Goal: Task Accomplishment & Management: Use online tool/utility

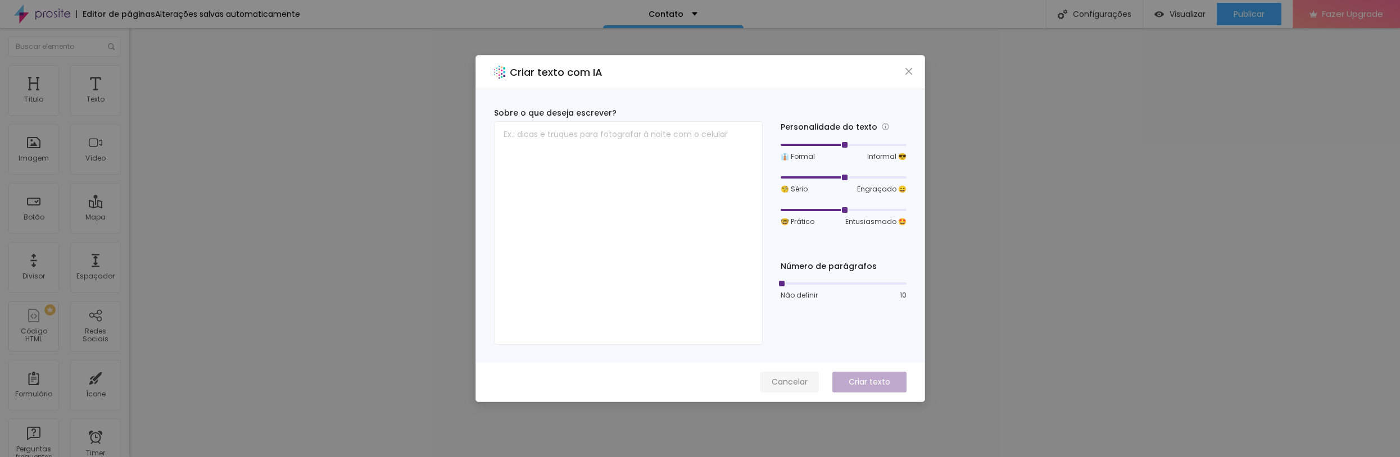
drag, startPoint x: 795, startPoint y: 382, endPoint x: 811, endPoint y: 378, distance: 16.1
click at [796, 382] on span "Cancelar" at bounding box center [790, 383] width 36 height 12
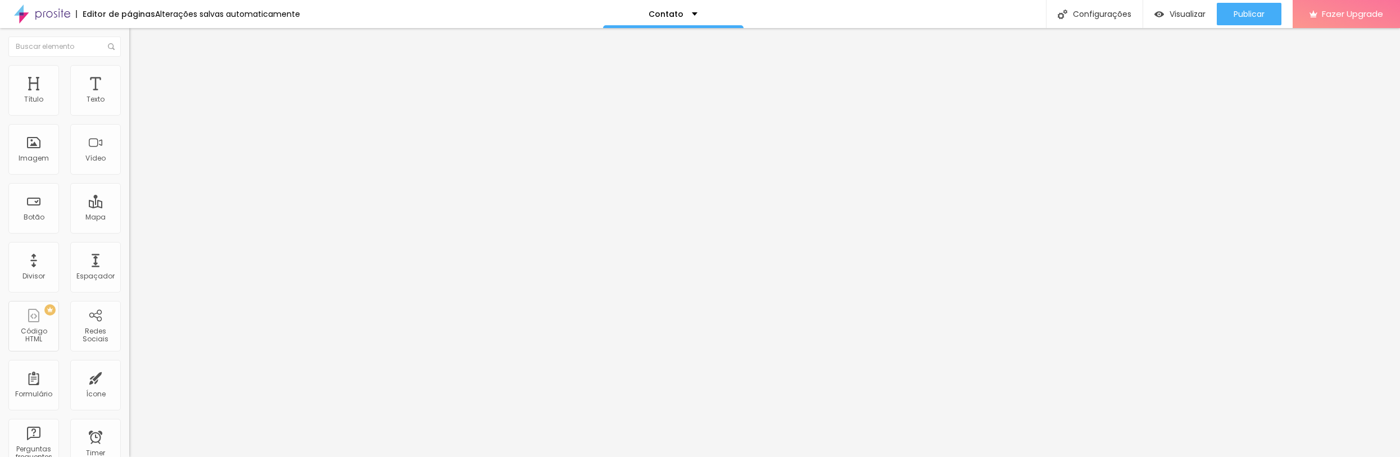
click at [138, 47] on img "button" at bounding box center [142, 45] width 8 height 9
click at [129, 71] on li "Estilo" at bounding box center [193, 70] width 129 height 11
click at [129, 76] on img at bounding box center [134, 81] width 10 height 10
click at [129, 72] on img at bounding box center [134, 70] width 10 height 10
click at [129, 65] on li "Conteúdo" at bounding box center [193, 59] width 129 height 11
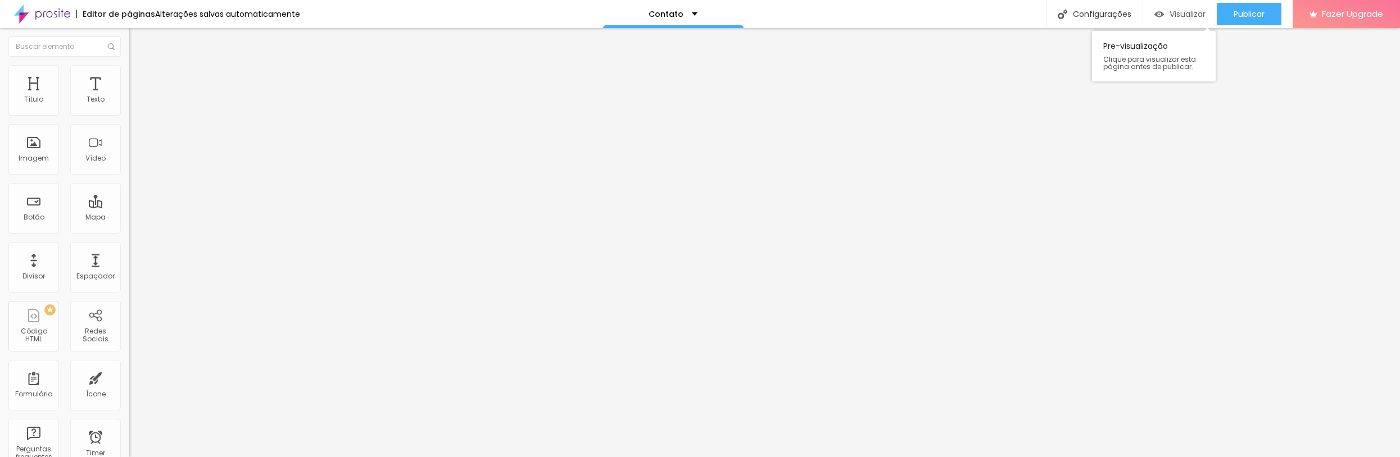
click at [1165, 12] on div "Visualizar" at bounding box center [1179, 15] width 51 height 10
click at [1071, 11] on div "Configurações" at bounding box center [1094, 14] width 97 height 28
click at [139, 87] on span "Avançado" at bounding box center [157, 82] width 37 height 10
click at [139, 75] on span "Conteúdo" at bounding box center [156, 71] width 35 height 10
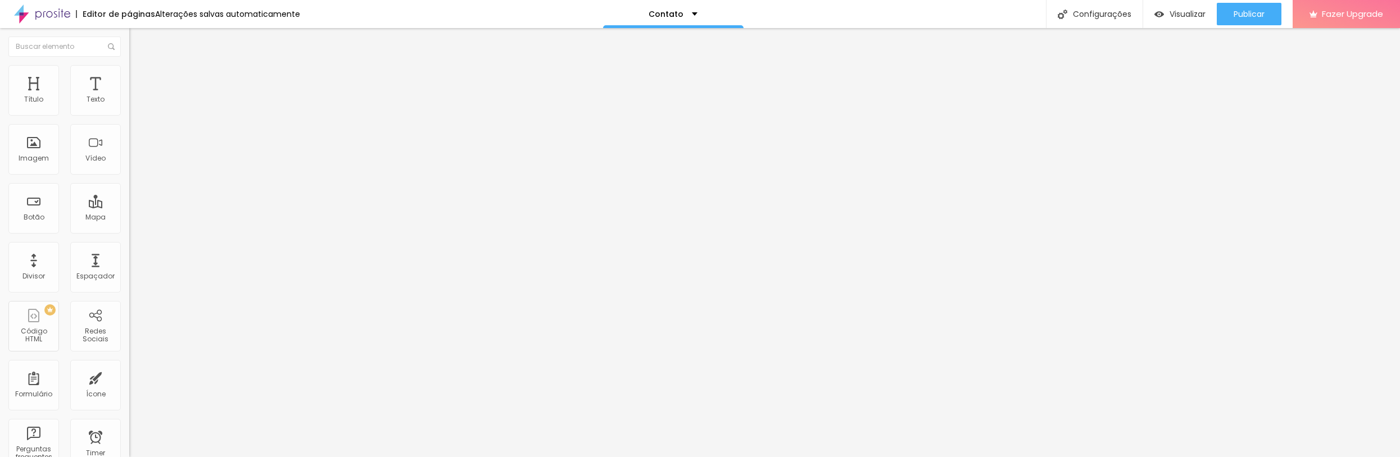
click at [129, 114] on span "Configurar minha conta" at bounding box center [171, 109] width 85 height 10
click at [39, 8] on img at bounding box center [42, 14] width 56 height 28
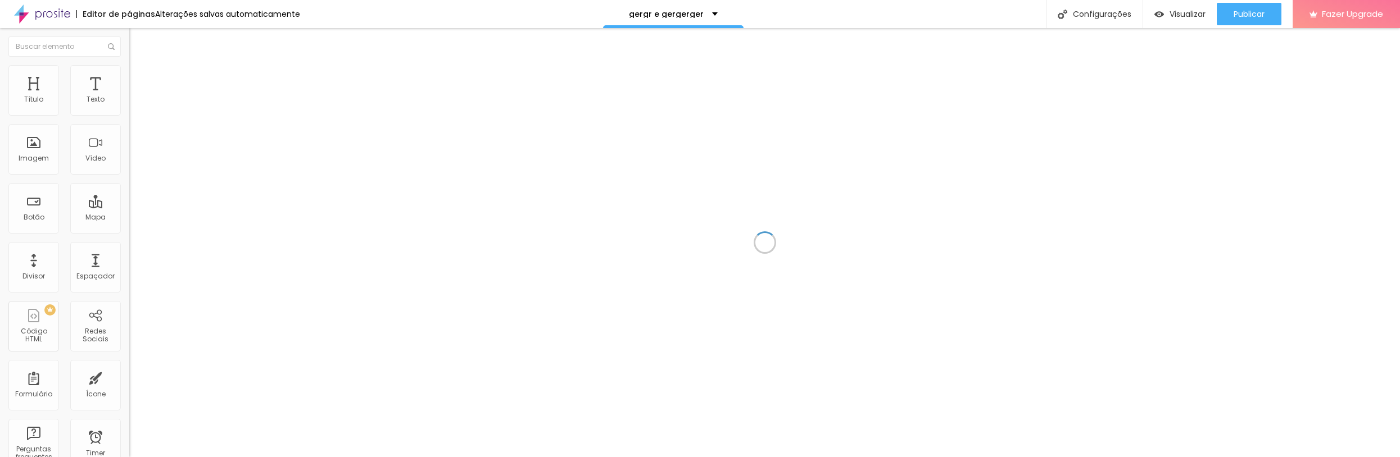
drag, startPoint x: 0, startPoint y: 0, endPoint x: 554, endPoint y: 260, distance: 611.6
click at [554, 260] on div at bounding box center [764, 242] width 1271 height 429
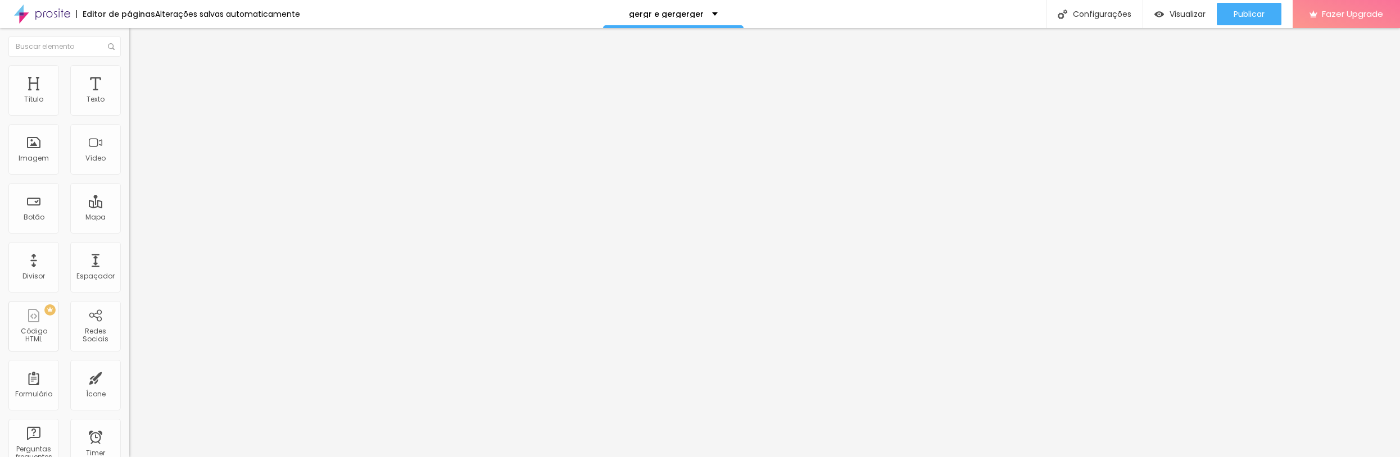
drag, startPoint x: 64, startPoint y: 258, endPoint x: 84, endPoint y: 353, distance: 97.1
click at [129, 356] on div "Editar Imagem Conteúdo Estilo Avançado Trocar imagem Descrição da imagem (Alt) …" at bounding box center [193, 242] width 129 height 429
click at [129, 176] on span "16:9 Cinema" at bounding box center [150, 171] width 43 height 10
click at [129, 70] on img at bounding box center [134, 70] width 10 height 10
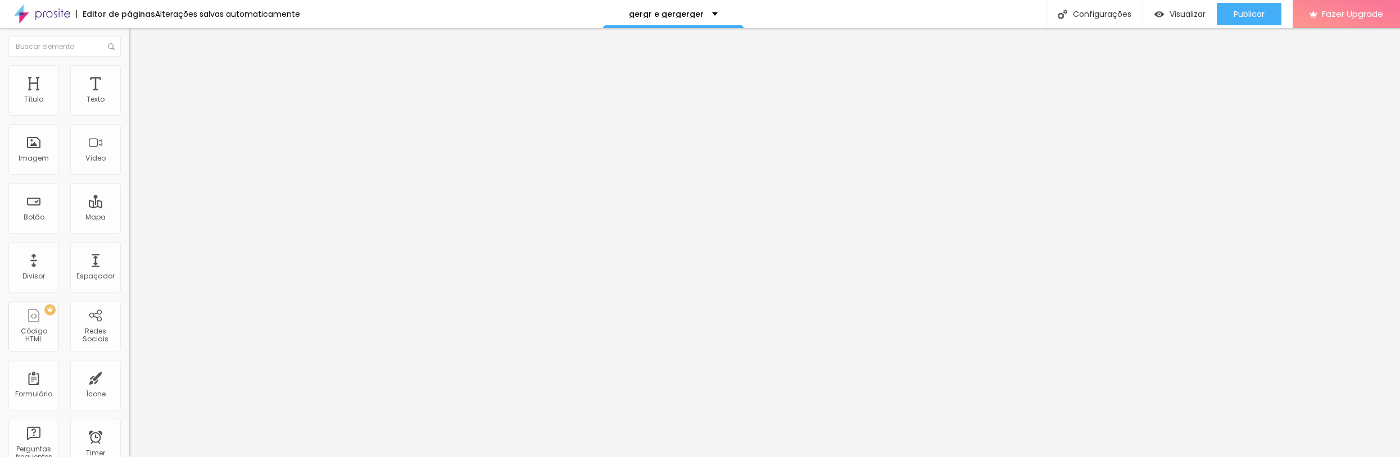
type input "50"
click at [129, 115] on input "range" at bounding box center [165, 110] width 72 height 9
type input "60"
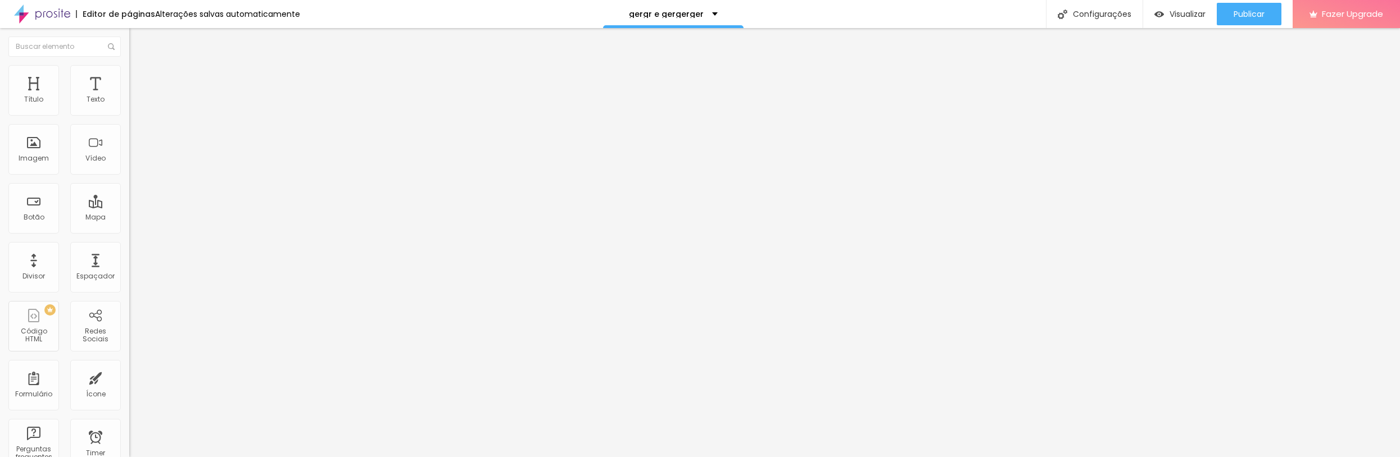
type input "100"
drag, startPoint x: 56, startPoint y: 120, endPoint x: 142, endPoint y: 119, distance: 85.4
type input "100"
click at [142, 115] on input "range" at bounding box center [165, 110] width 72 height 9
type input "94"
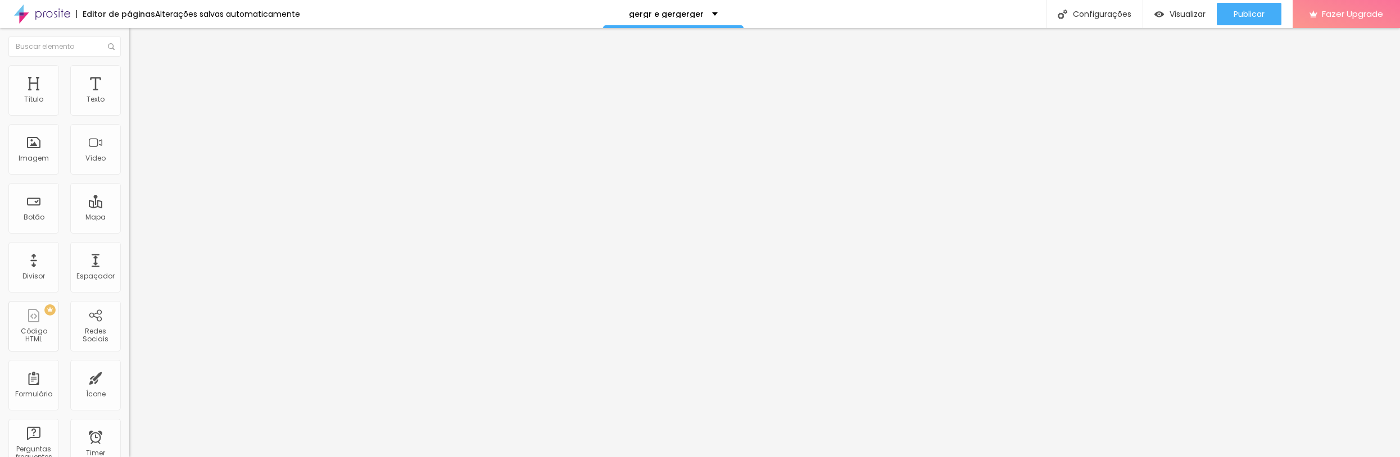
type input "94"
click at [129, 247] on input "range" at bounding box center [165, 251] width 72 height 9
type input "92"
type input "91"
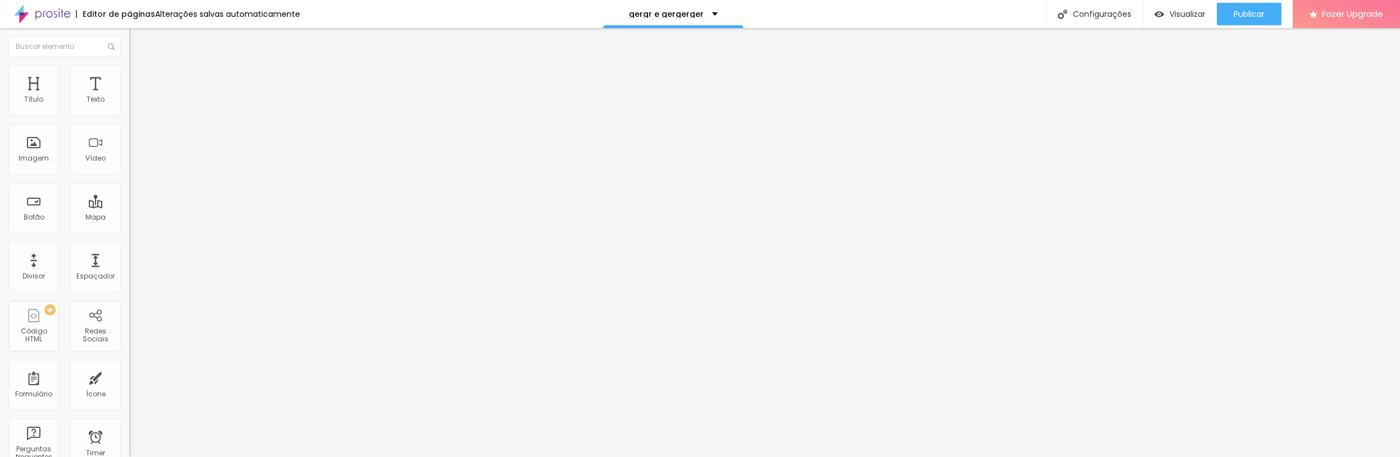
type input "91"
type input "49"
type input "0"
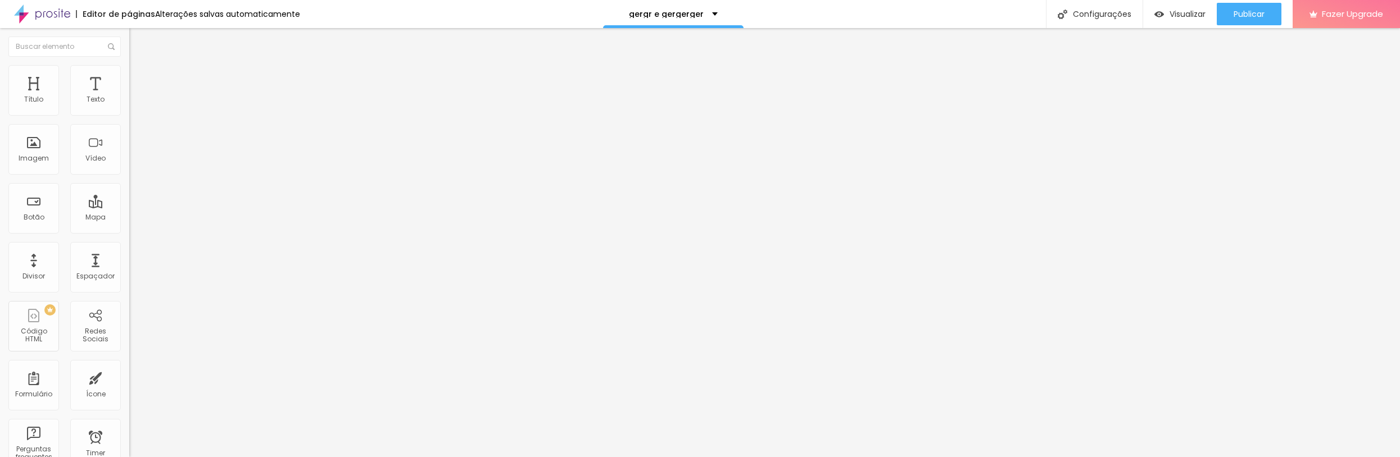
drag, startPoint x: 58, startPoint y: 142, endPoint x: 5, endPoint y: 145, distance: 53.5
type input "0"
click at [129, 247] on input "range" at bounding box center [165, 251] width 72 height 9
click at [129, 76] on img at bounding box center [134, 81] width 10 height 10
click at [139, 66] on span "Conteúdo" at bounding box center [156, 62] width 35 height 10
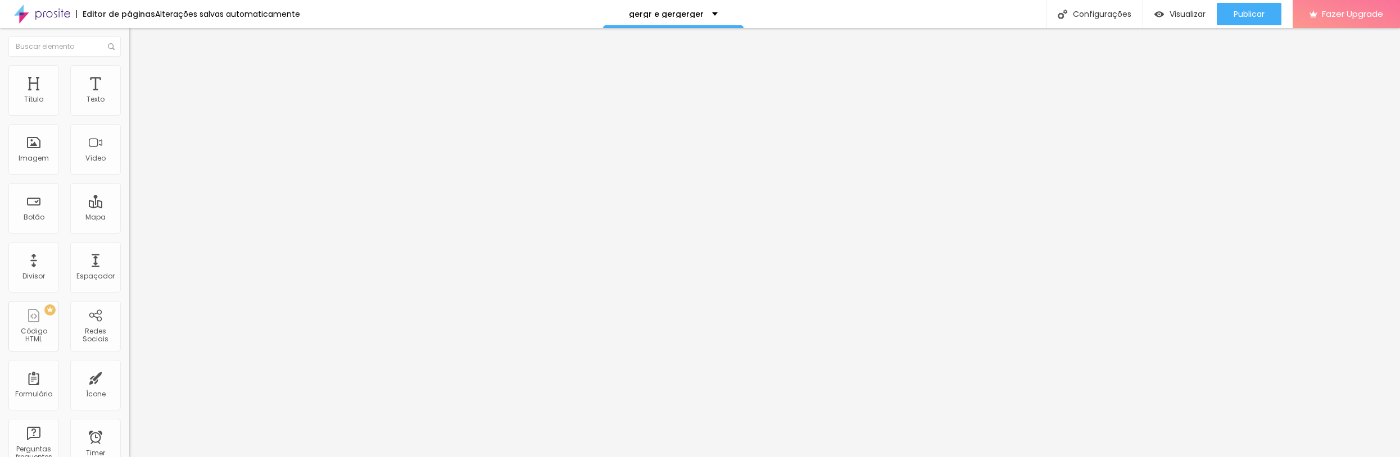
click at [38, 18] on img at bounding box center [42, 14] width 56 height 28
